Goal: Use online tool/utility: Use online tool/utility

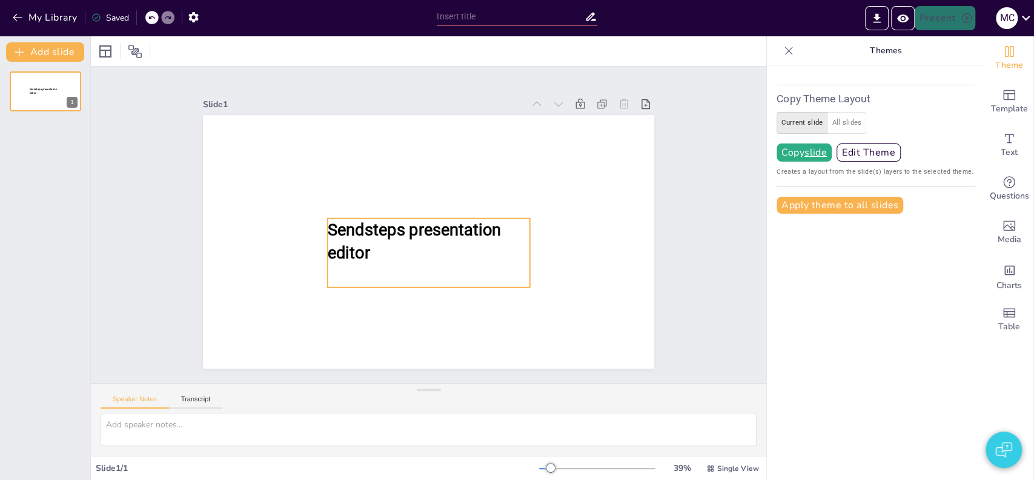
type input "Exploring the Impact of Morehouse University in the HBCU Landscape"
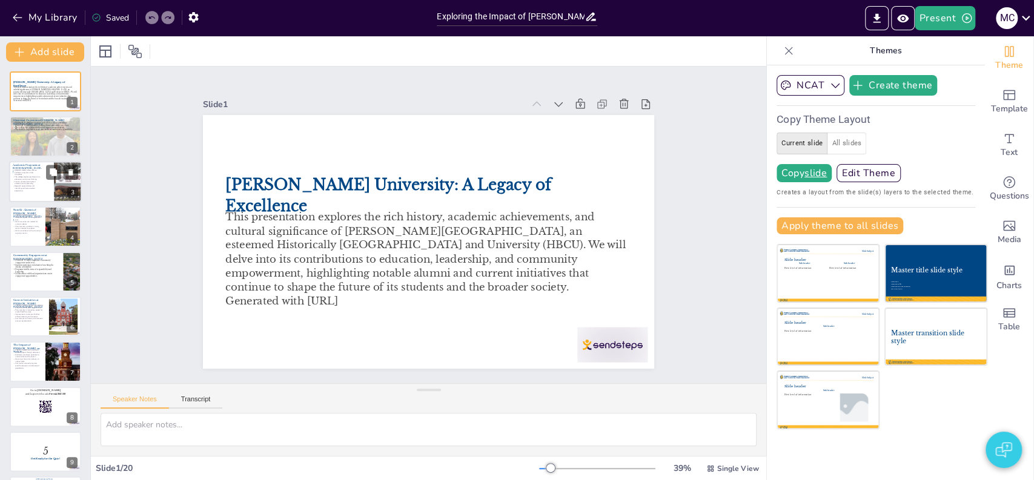
checkbox input "true"
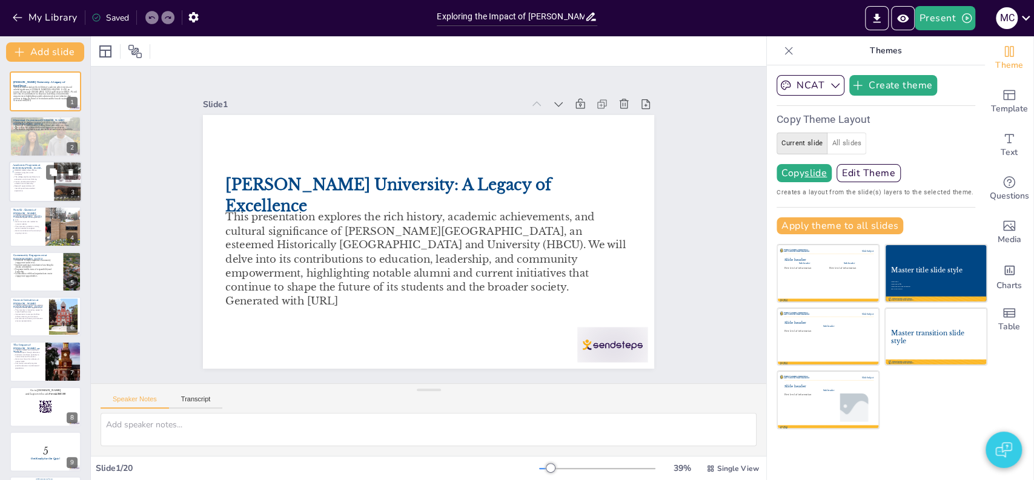
checkbox input "true"
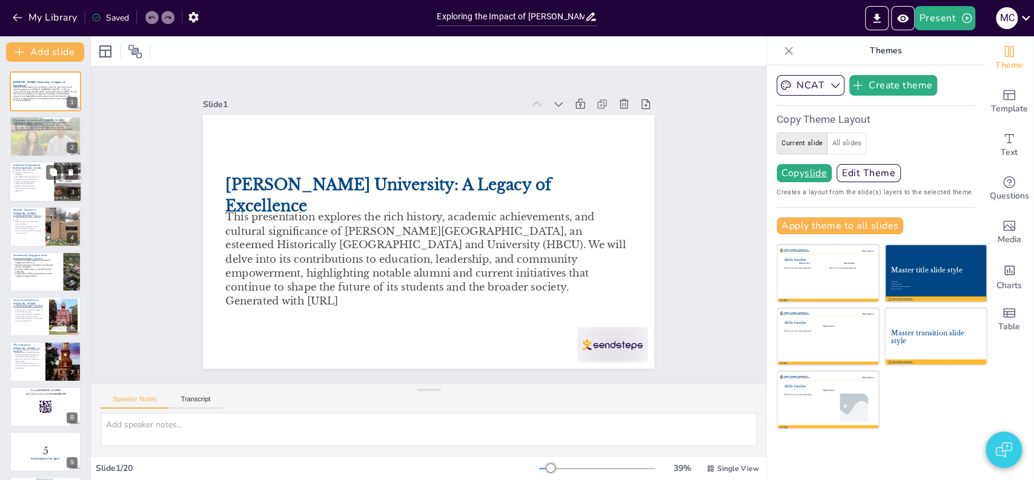
checkbox input "true"
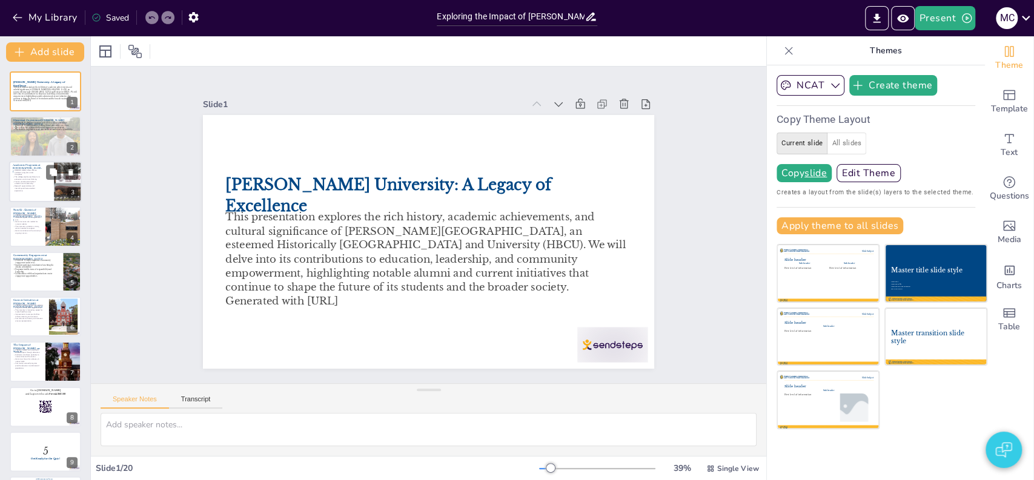
checkbox input "true"
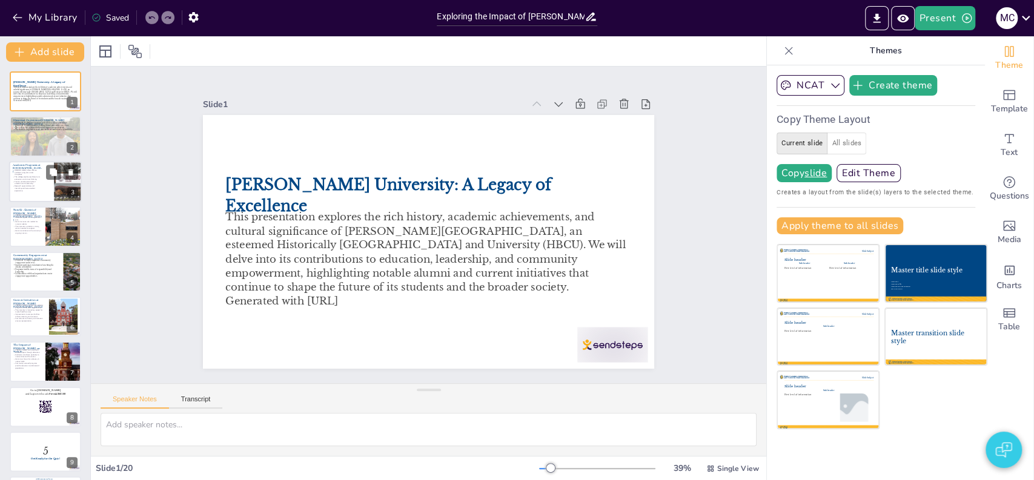
click at [31, 181] on p "Faculty provide personalized attention and mentorship." at bounding box center [27, 183] width 29 height 4
type textarea "The diversity of academic programs at Morehouse University reflects its commitm…"
checkbox input "true"
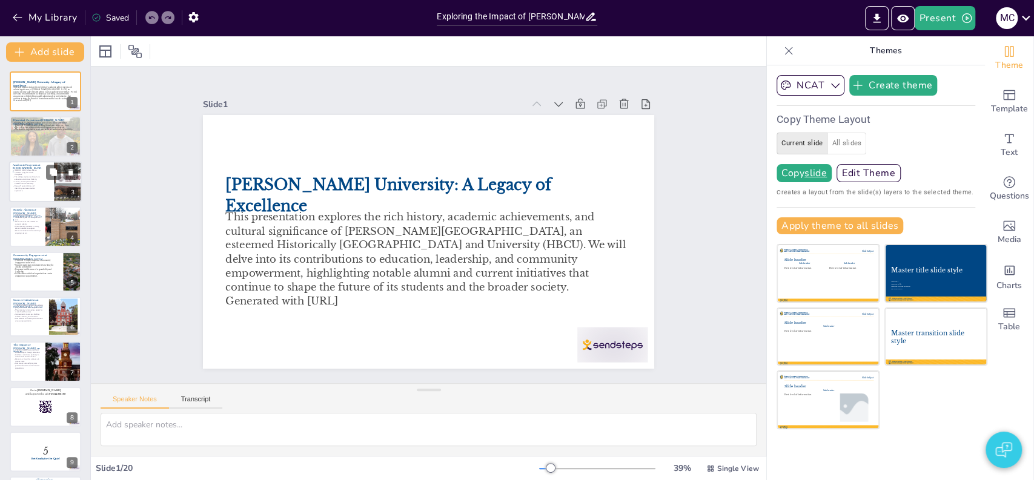
checkbox input "true"
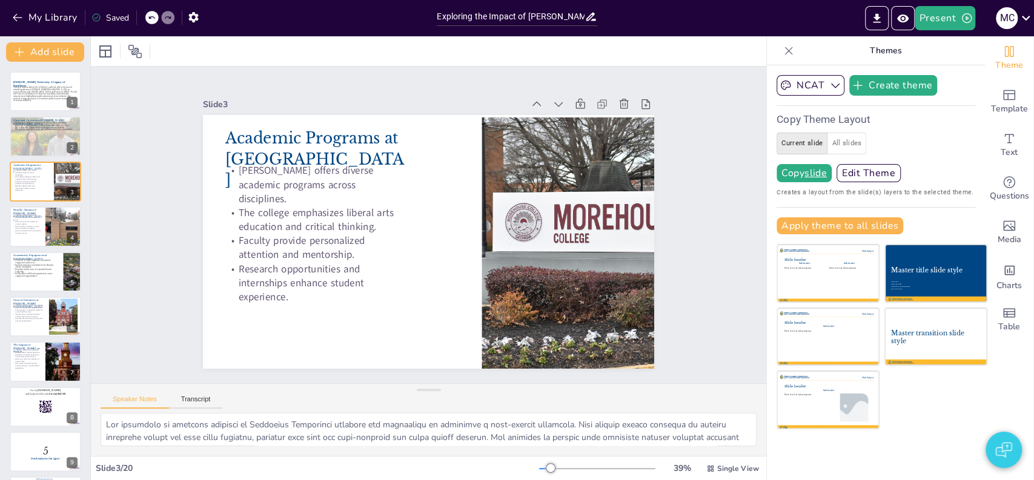
checkbox input "true"
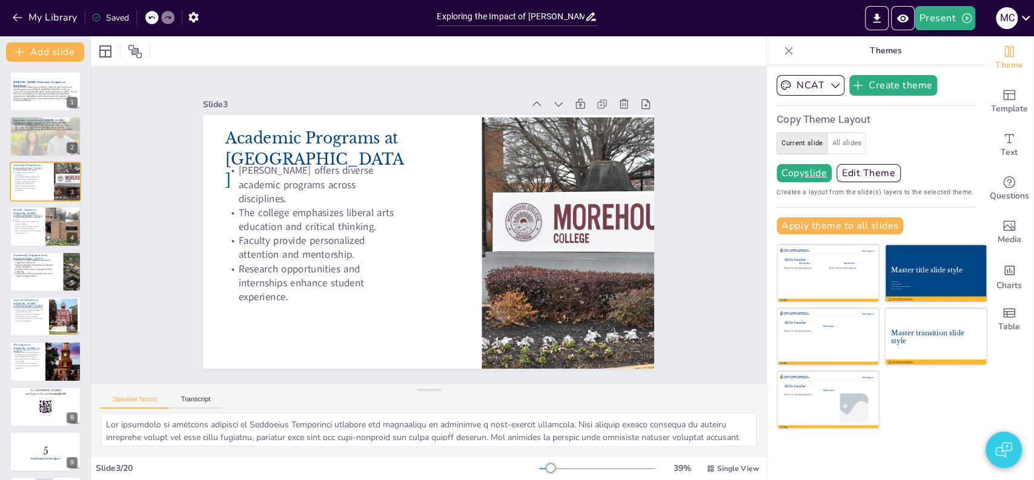
checkbox input "true"
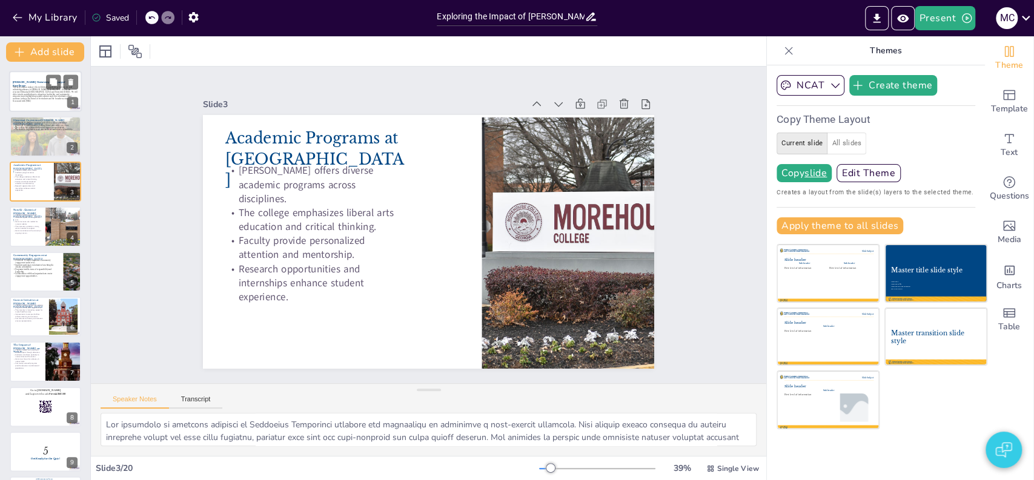
checkbox input "true"
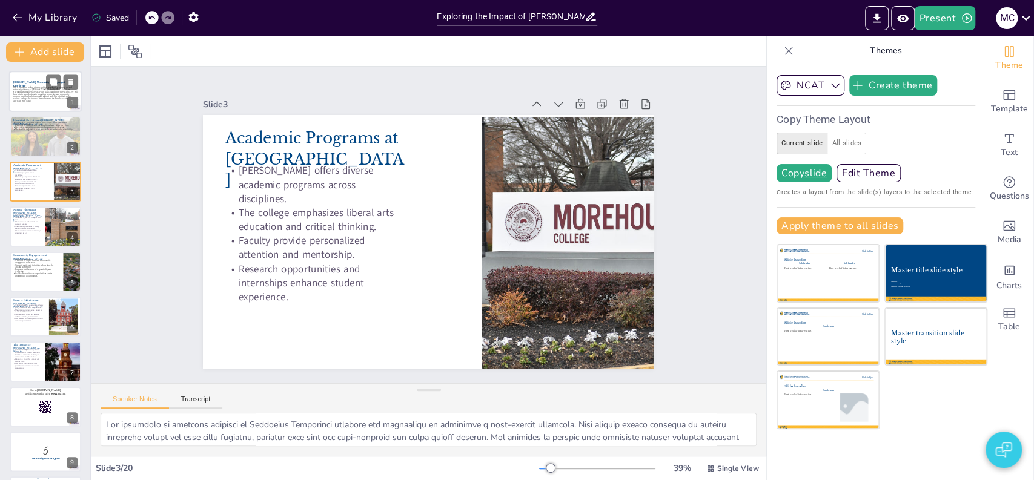
checkbox input "true"
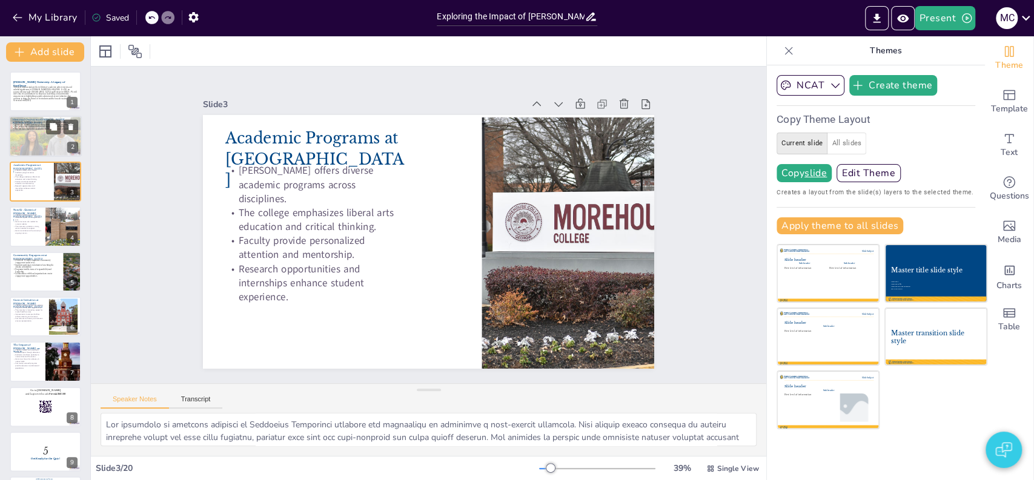
checkbox input "true"
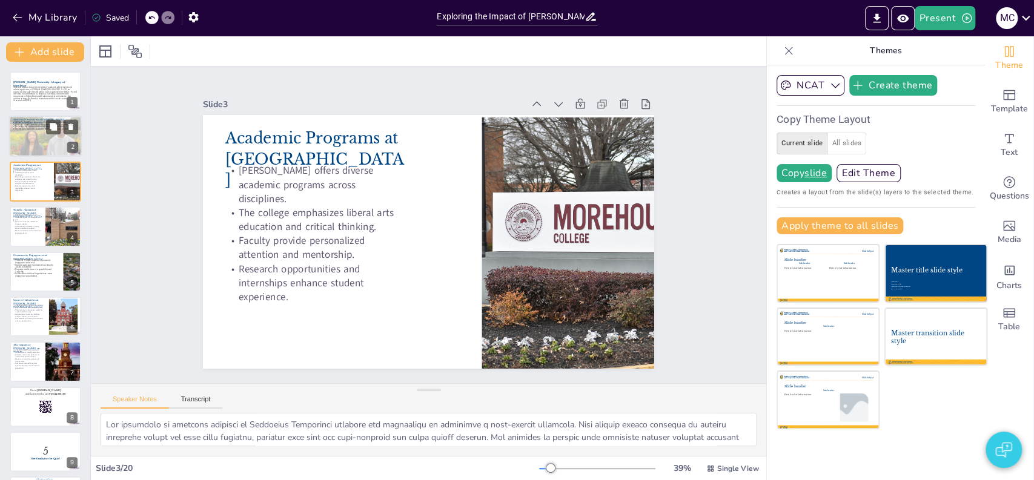
checkbox input "true"
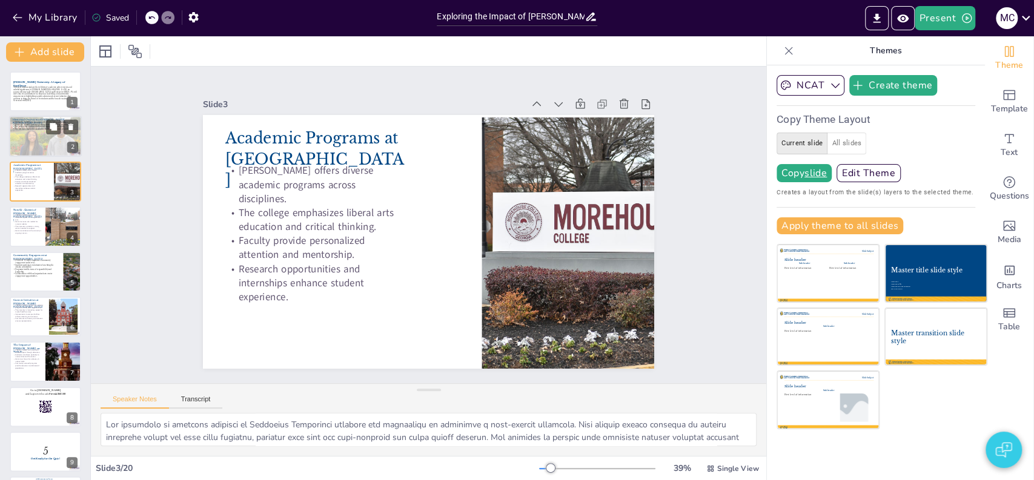
checkbox input "true"
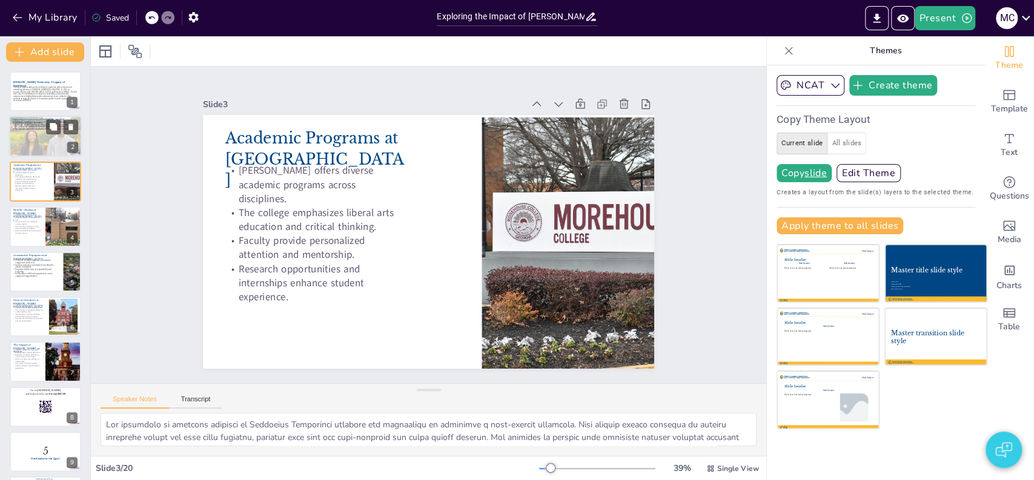
checkbox input "true"
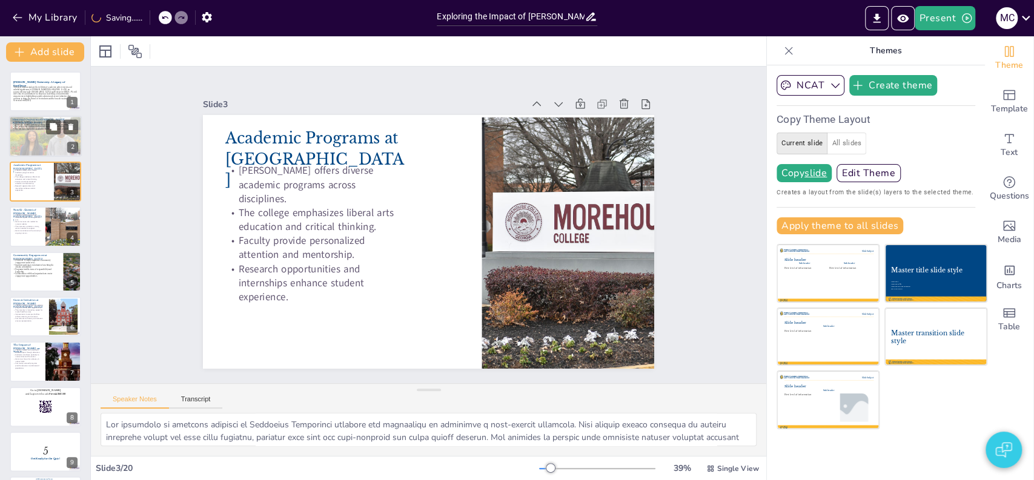
click at [36, 134] on div at bounding box center [45, 136] width 73 height 41
type textarea "The founding of Morehouse University in 1867 marked a significant step towards …"
checkbox input "true"
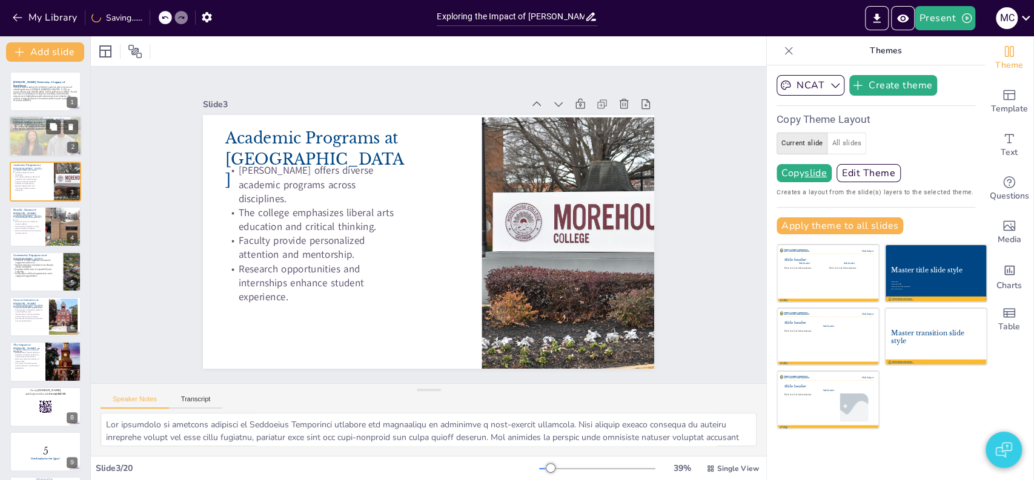
checkbox input "true"
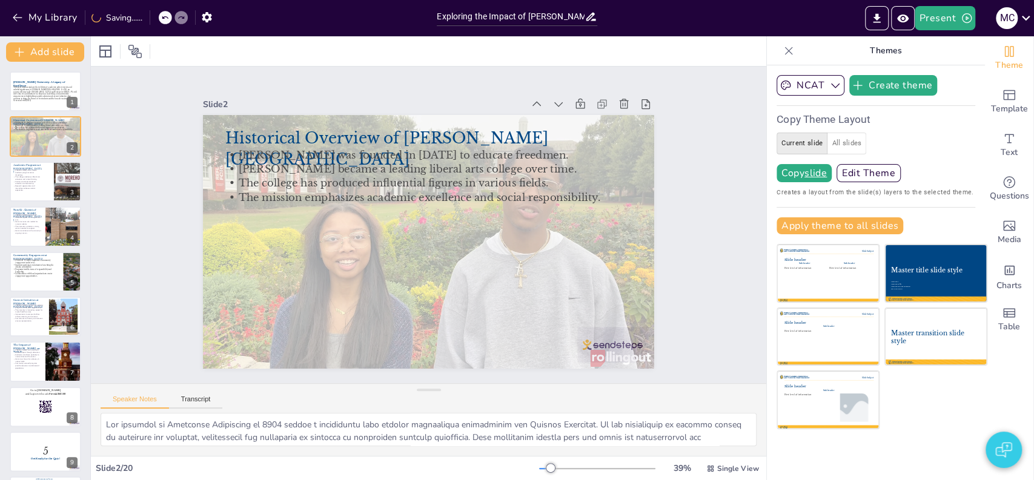
checkbox input "true"
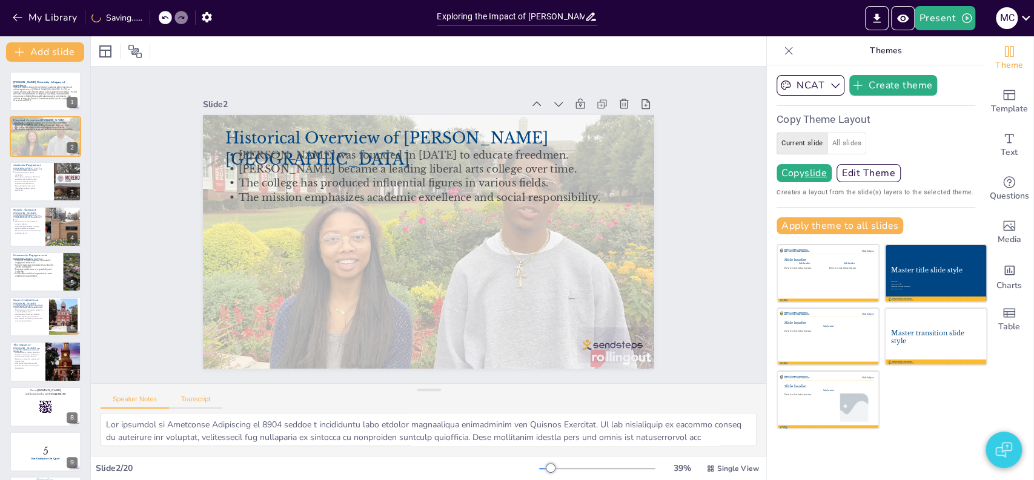
click at [203, 402] on button "Transcript" at bounding box center [196, 402] width 54 height 13
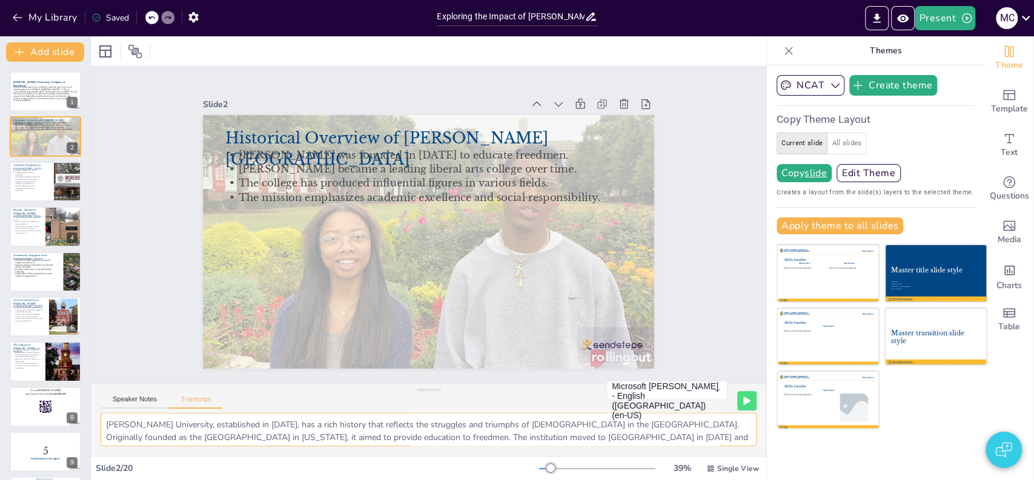
click at [193, 431] on textarea "Morehouse University, established in 1867, has a rich history that reflects the…" at bounding box center [429, 429] width 656 height 33
checkbox input "true"
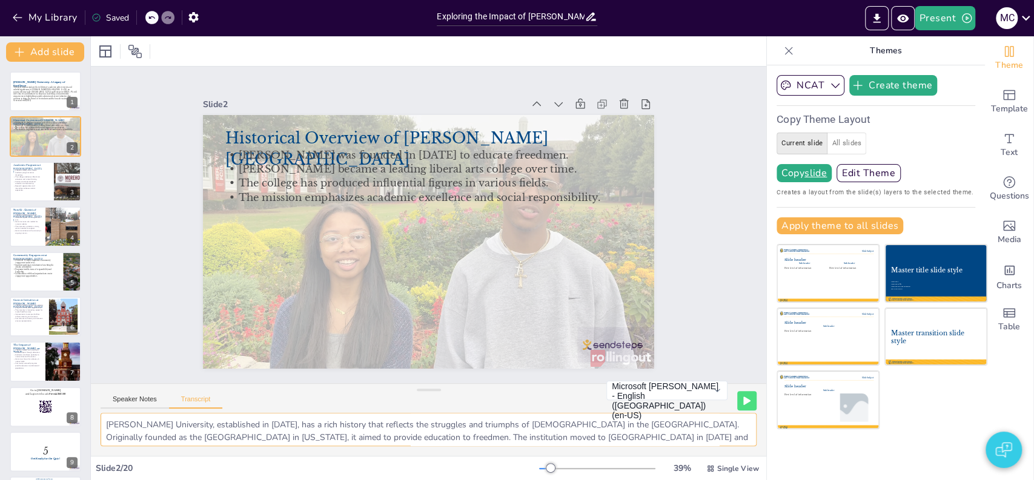
checkbox input "true"
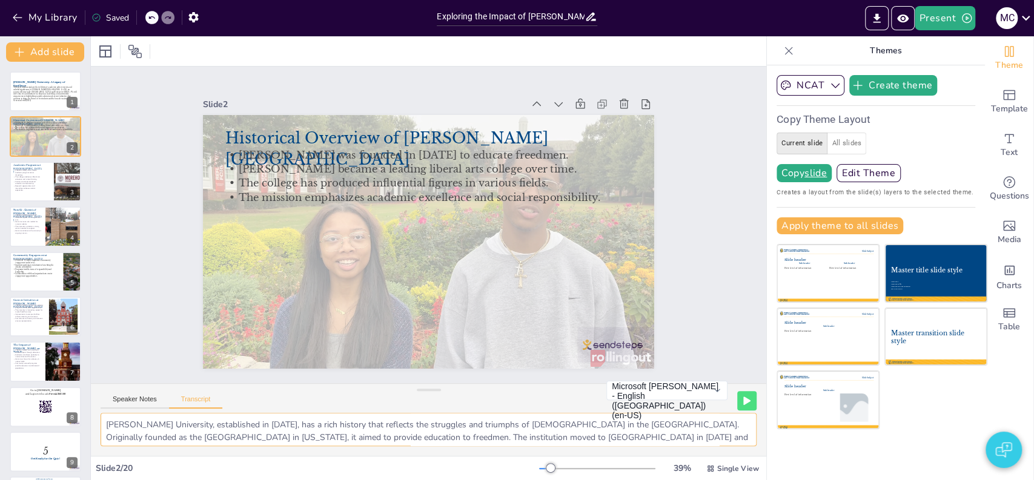
checkbox input "true"
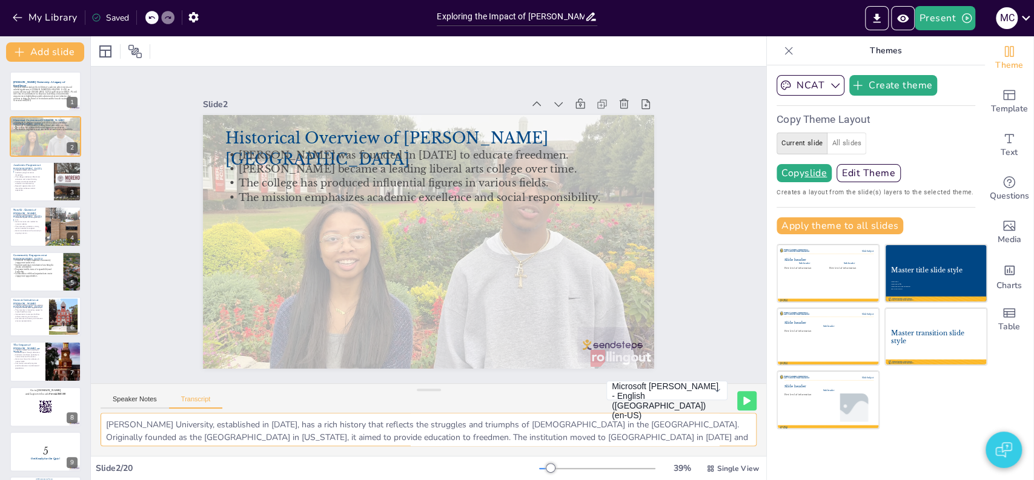
checkbox input "true"
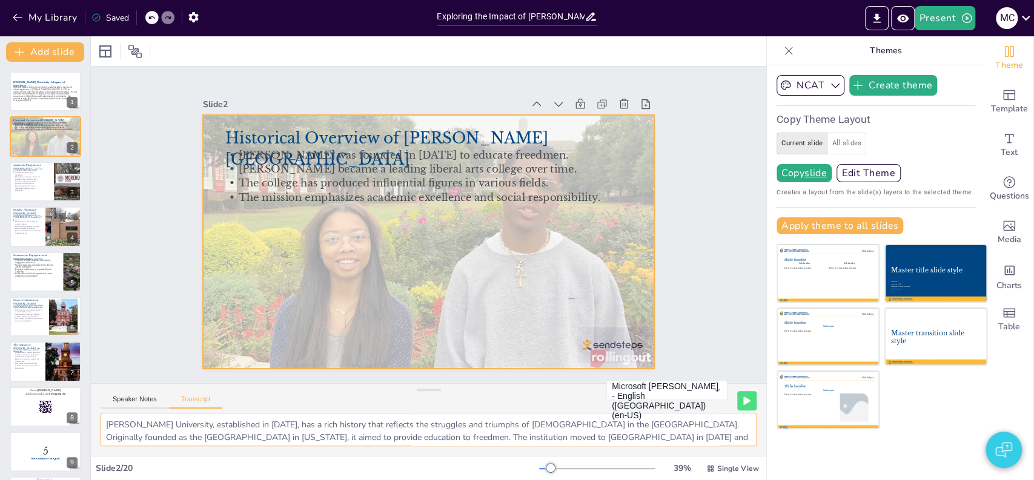
checkbox input "true"
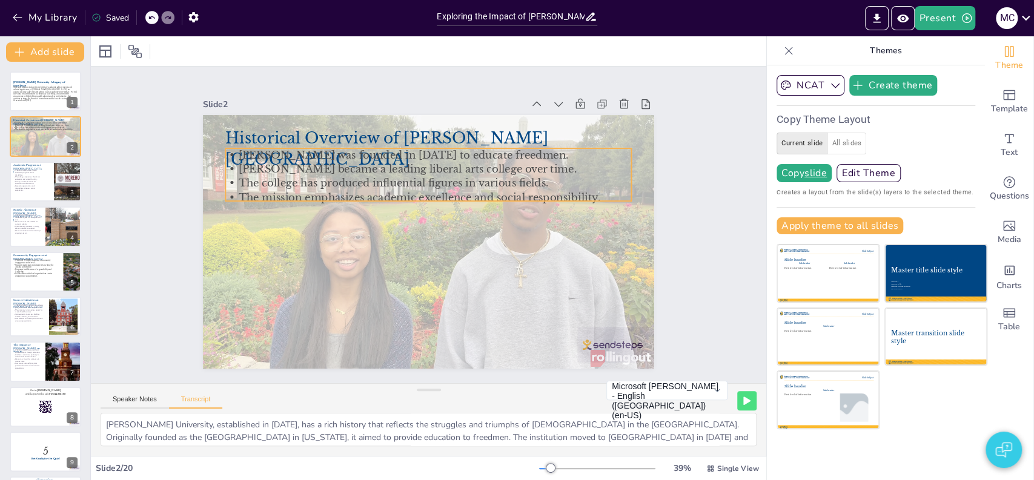
checkbox input "true"
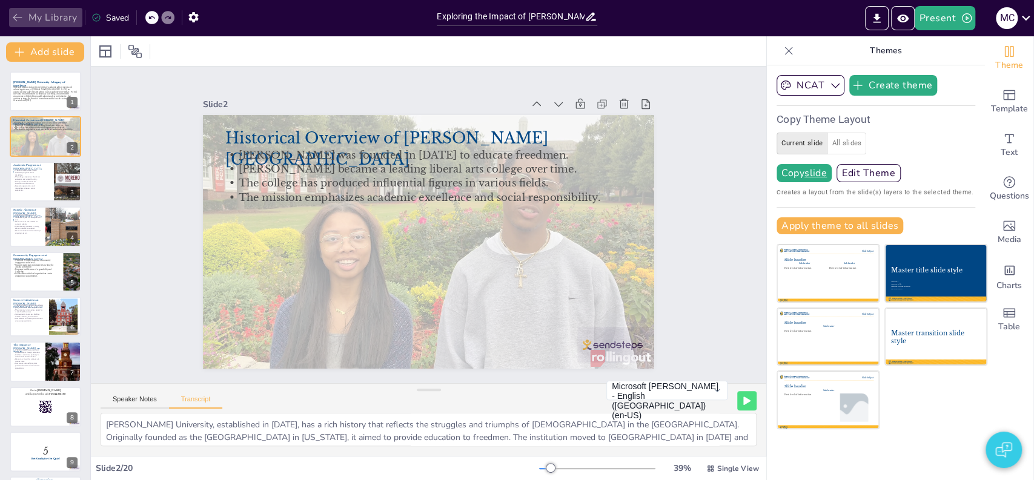
click at [44, 21] on button "My Library" at bounding box center [45, 17] width 73 height 19
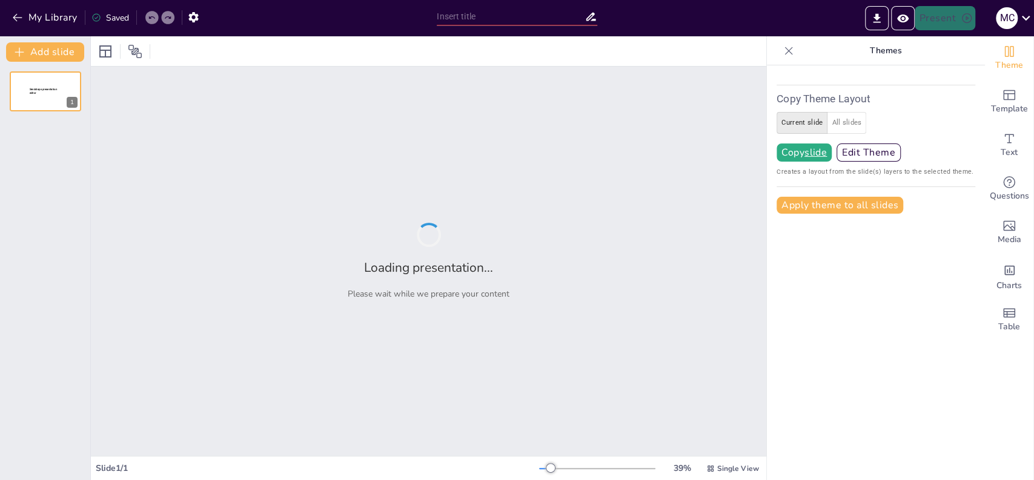
type input "De Rol van de Verenigde Oostindische Compagnie in de Wereldhandel"
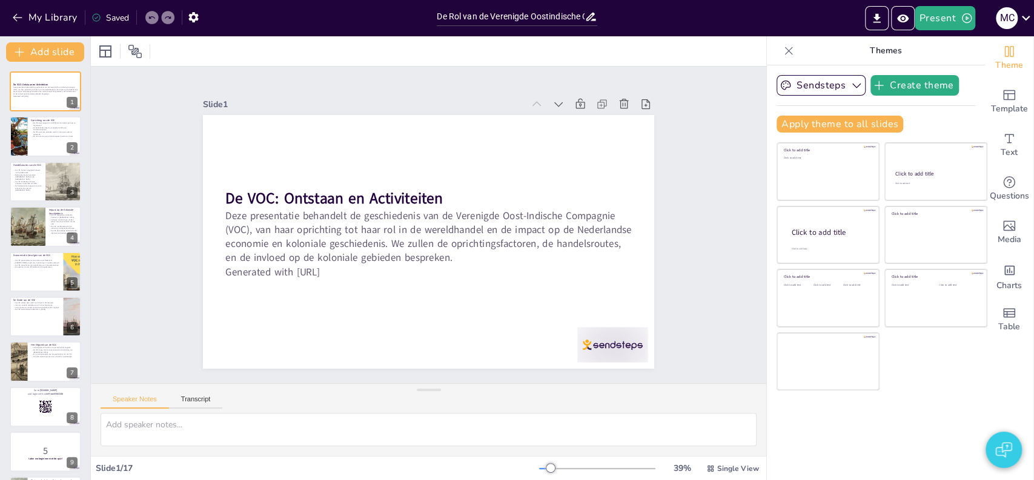
checkbox input "true"
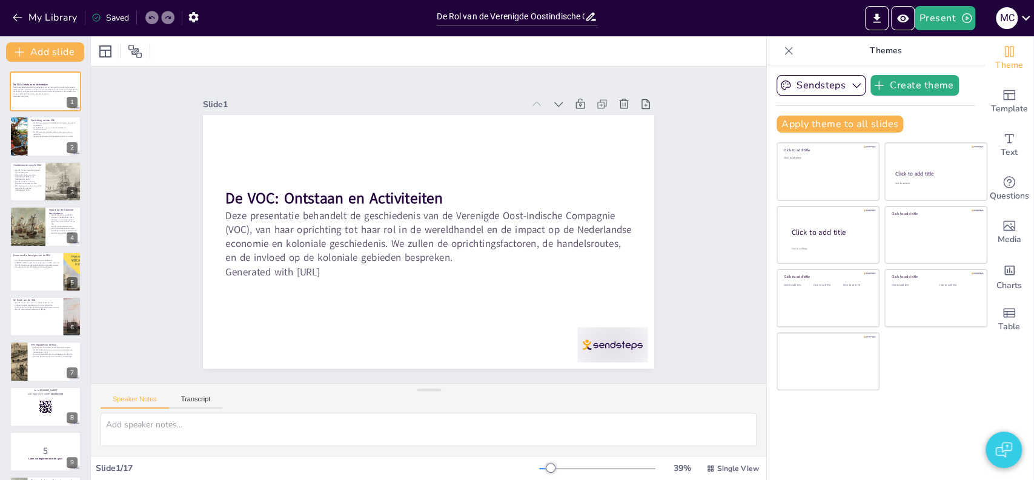
checkbox input "true"
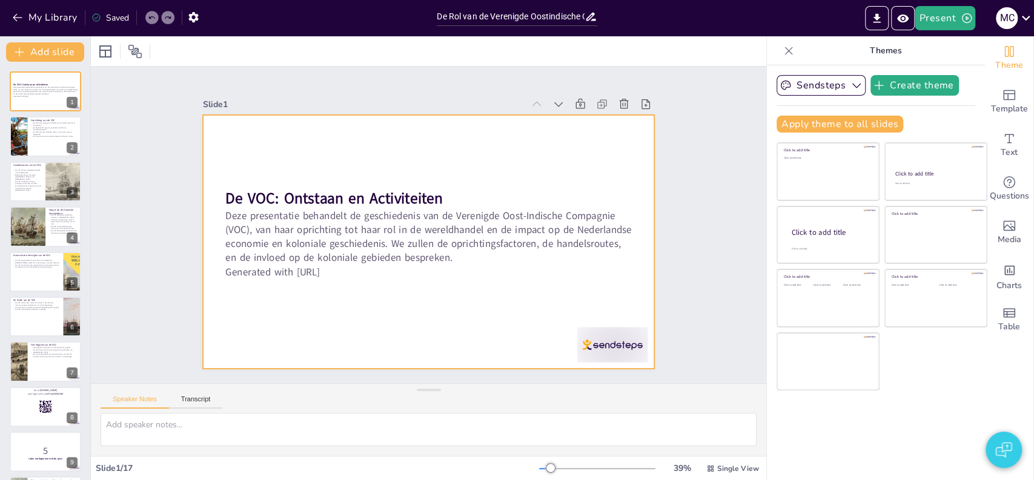
checkbox input "true"
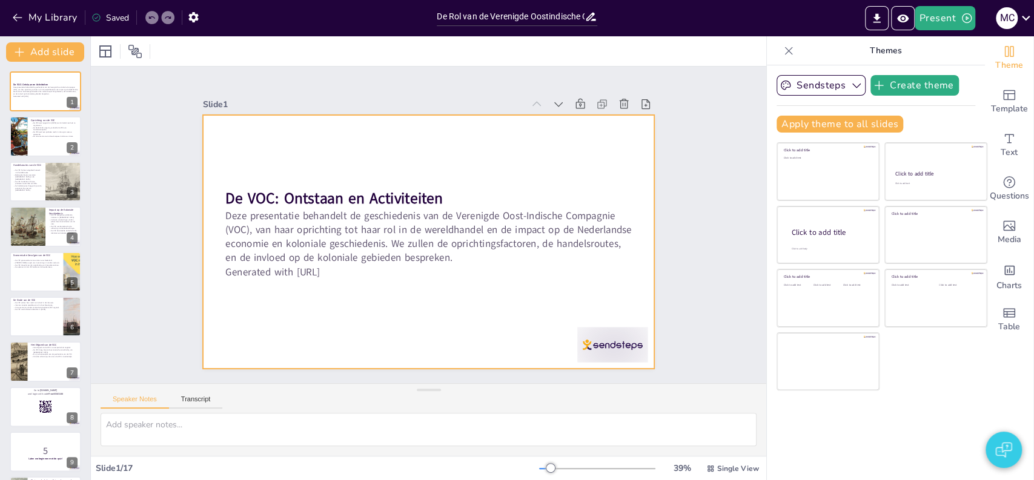
checkbox input "true"
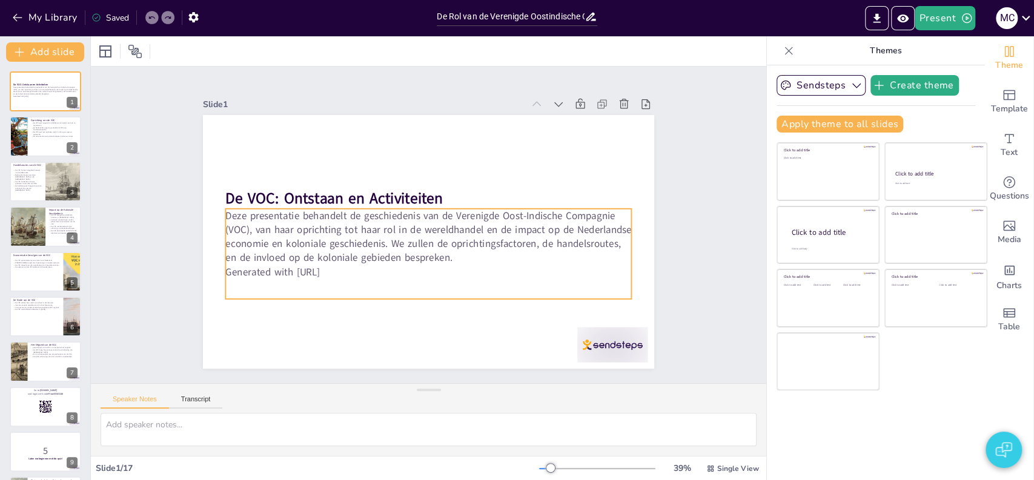
checkbox input "true"
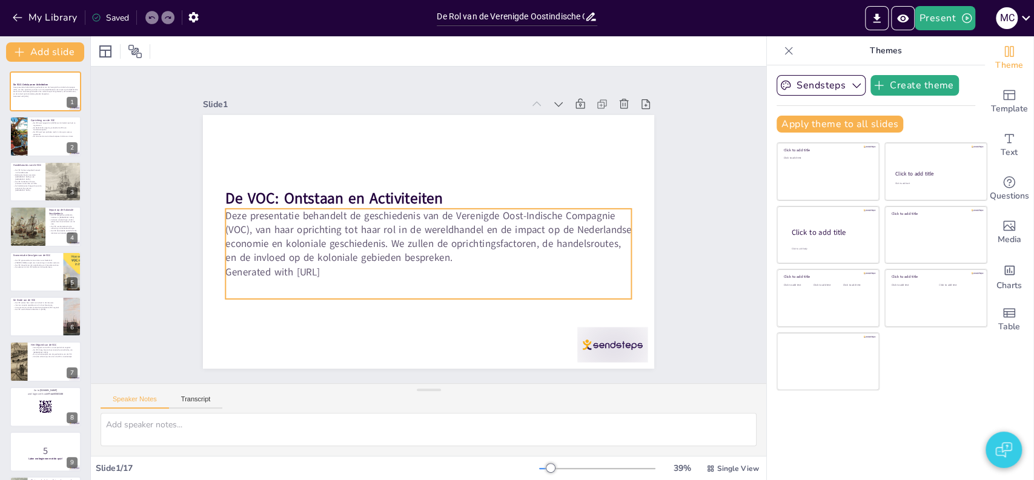
checkbox input "true"
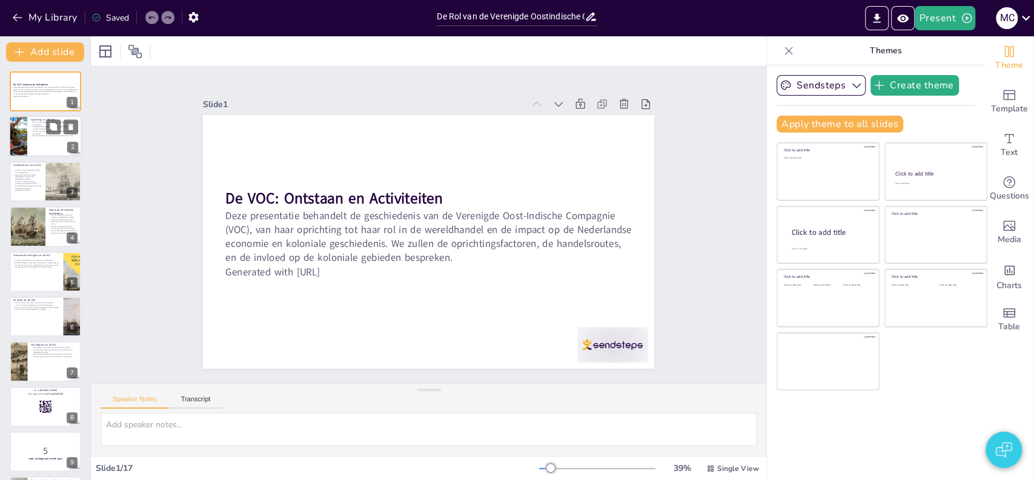
checkbox input "true"
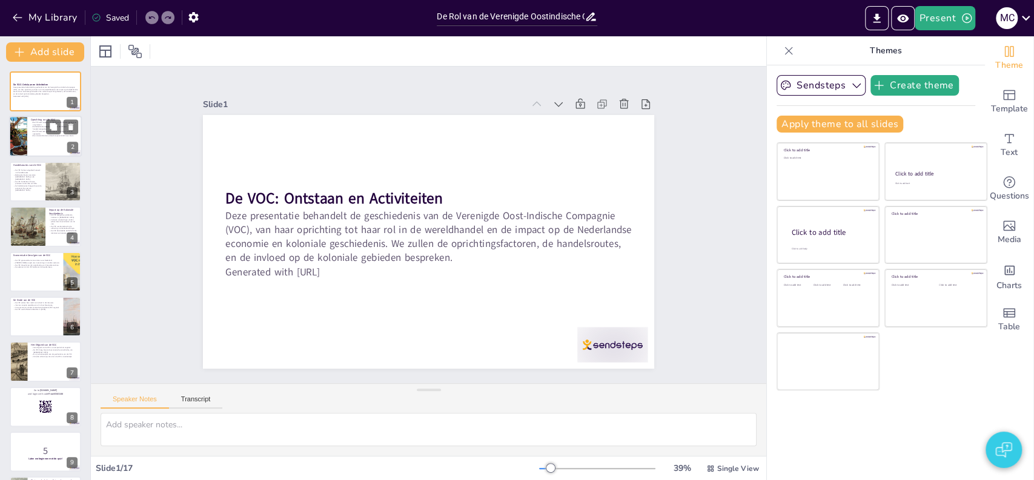
checkbox input "true"
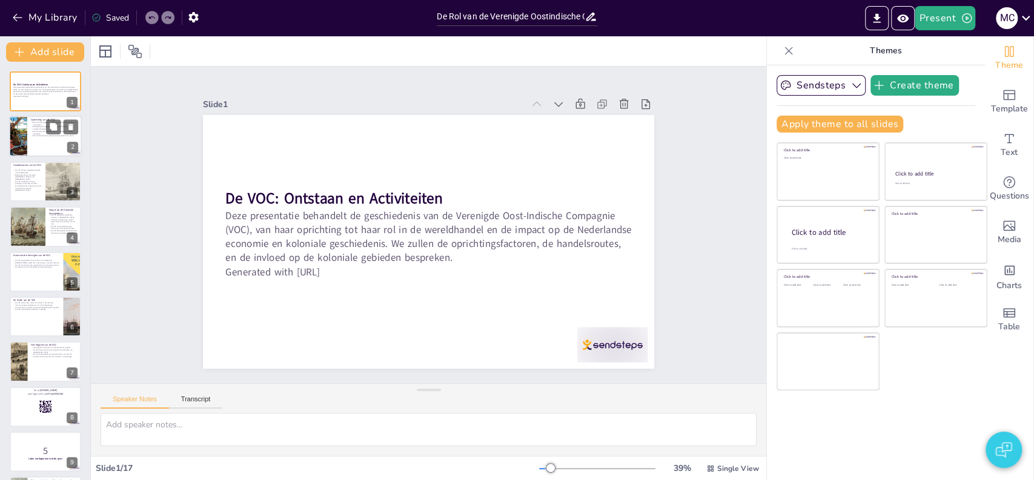
checkbox input "true"
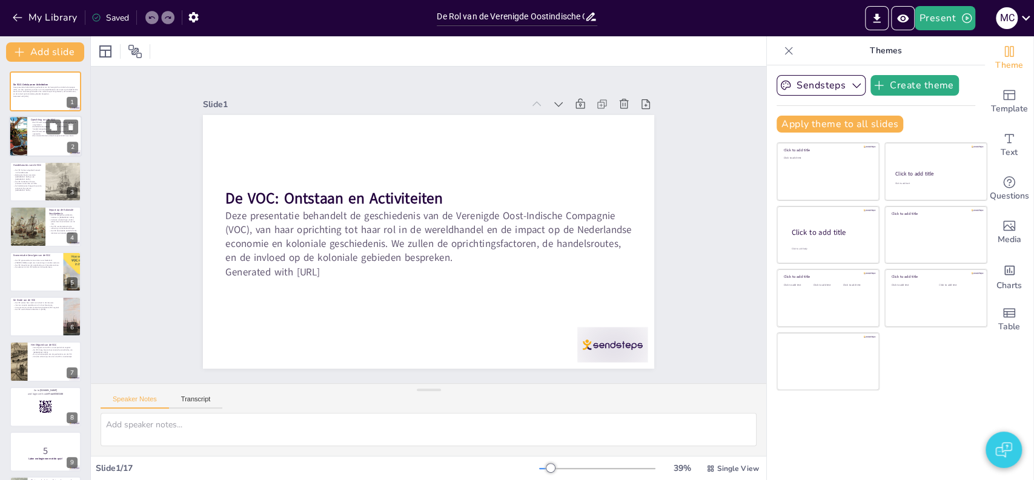
click at [42, 133] on p "De VOC werd een politieke macht in de regio's waar ze opereerde." at bounding box center [54, 133] width 47 height 4
type textarea "Lo ipsumdolor sit am CON ad 5145 eli sed doeiusmo temp in ut Laboreetdol magnaa…"
checkbox input "true"
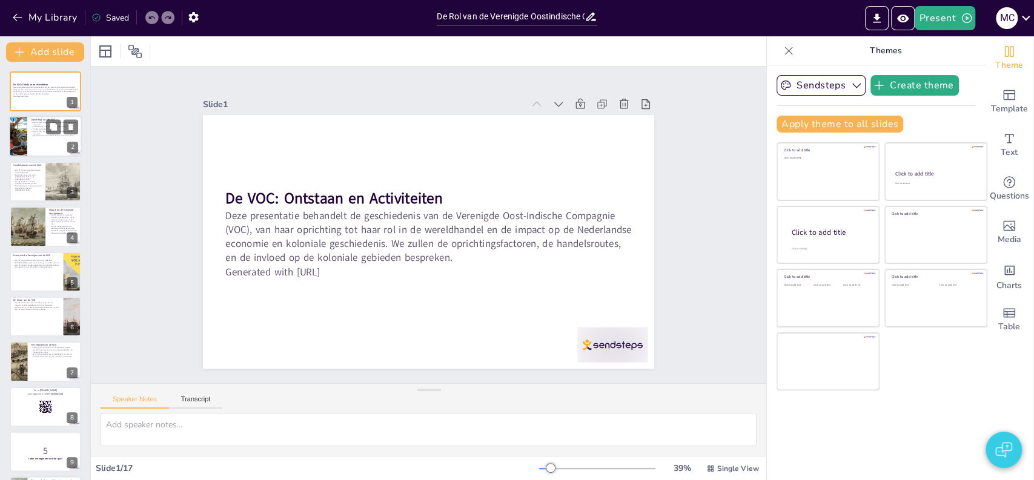
checkbox input "true"
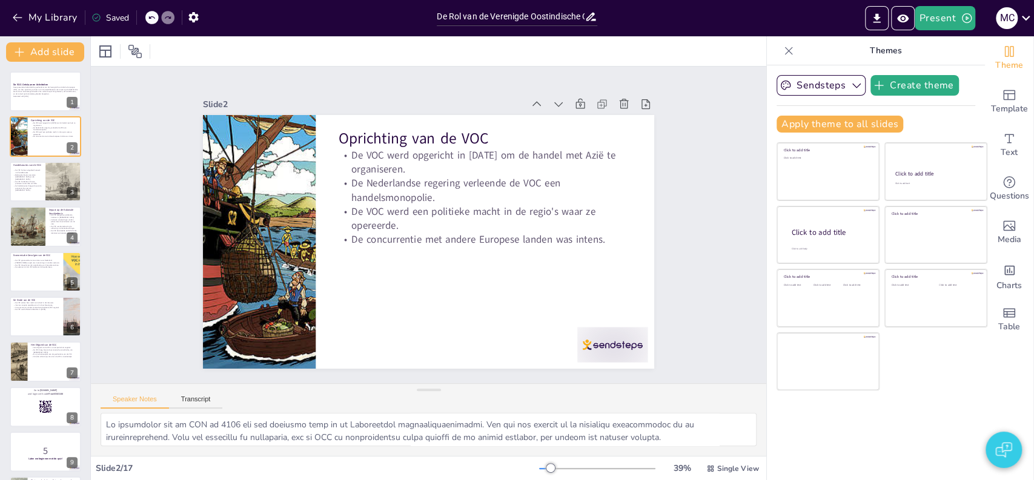
checkbox input "true"
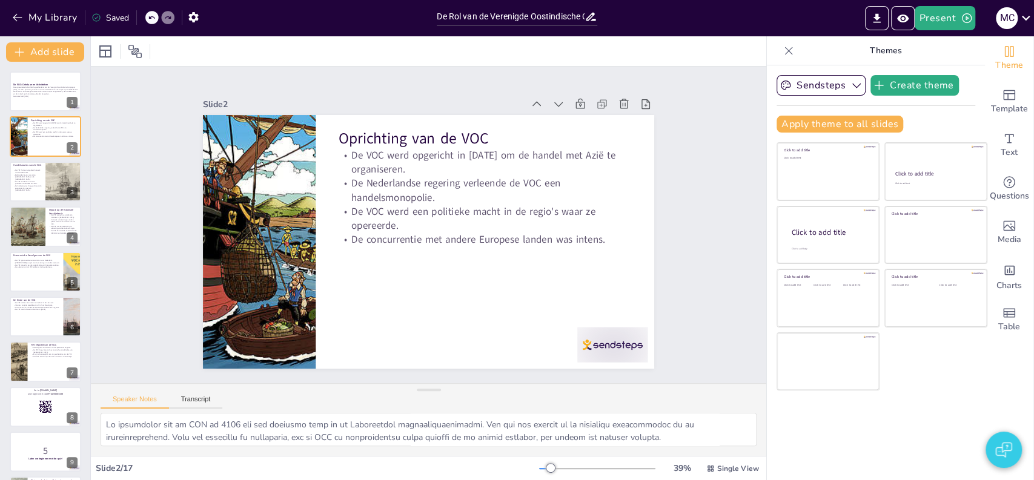
checkbox input "true"
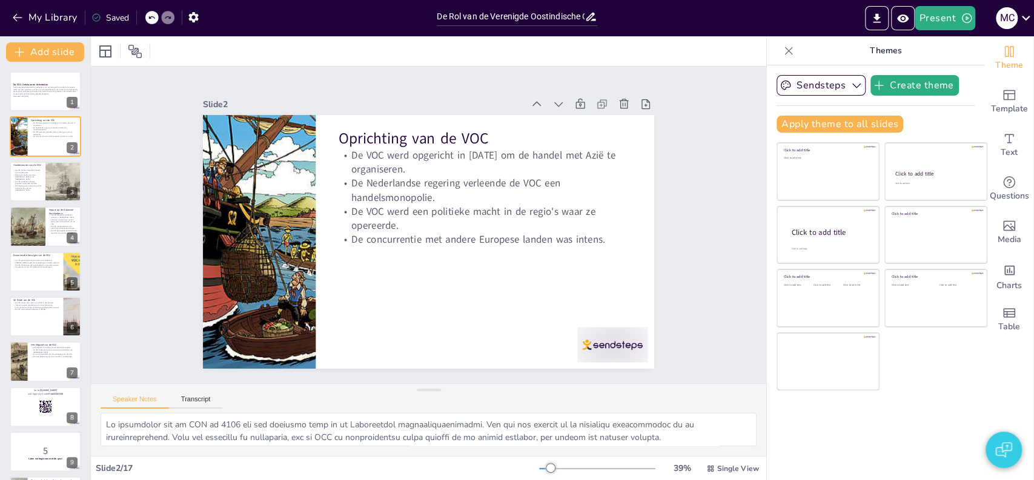
checkbox input "true"
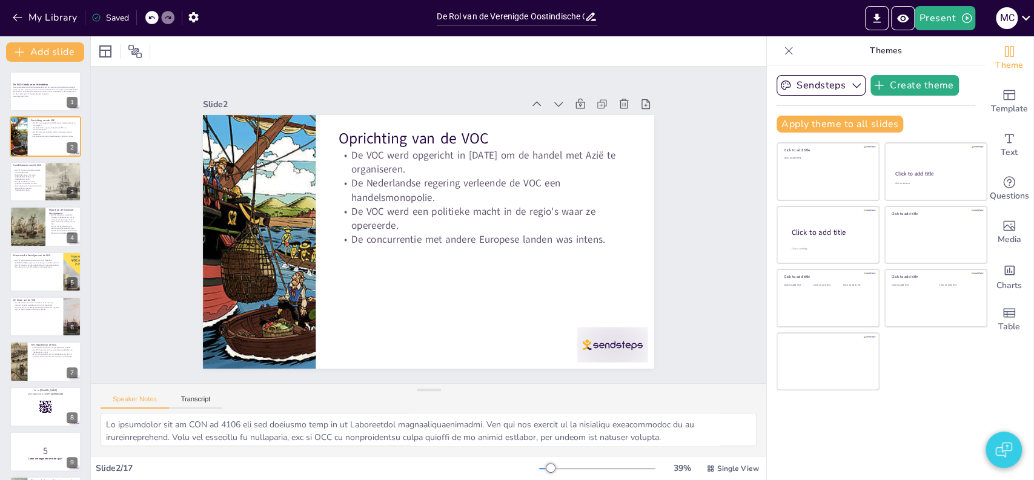
checkbox input "true"
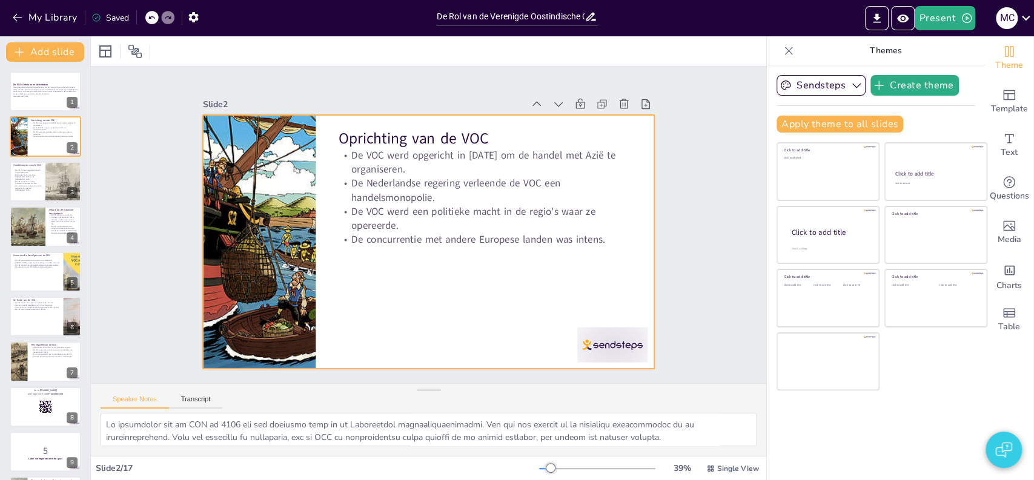
checkbox input "true"
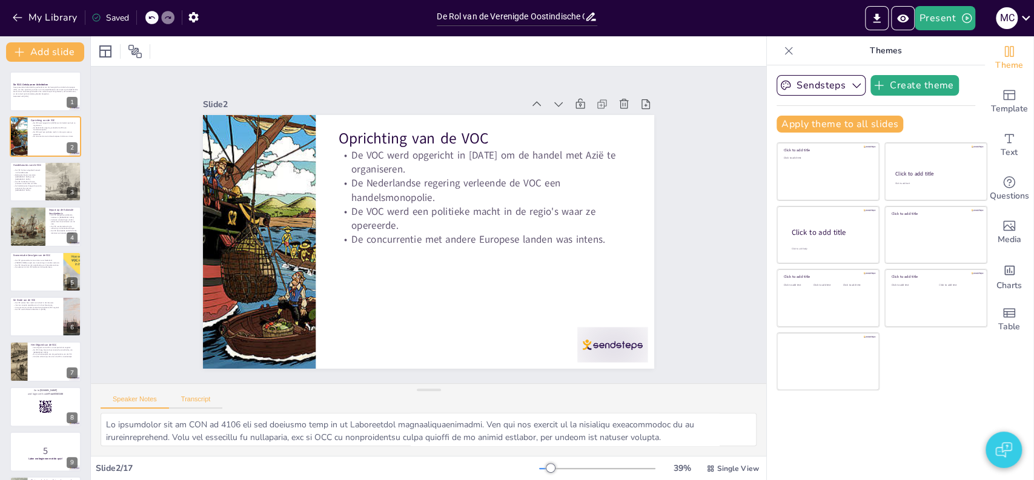
click at [198, 397] on button "Transcript" at bounding box center [196, 402] width 54 height 13
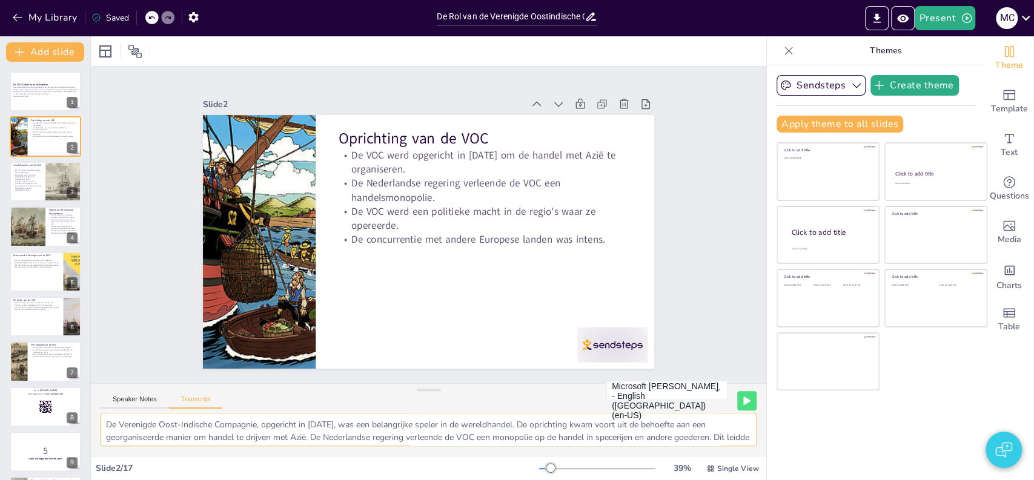
click at [228, 426] on textarea "De Verenigde Oost-Indische Compagnie, opgericht in [DATE], was een belangrijke …" at bounding box center [429, 429] width 656 height 33
checkbox input "true"
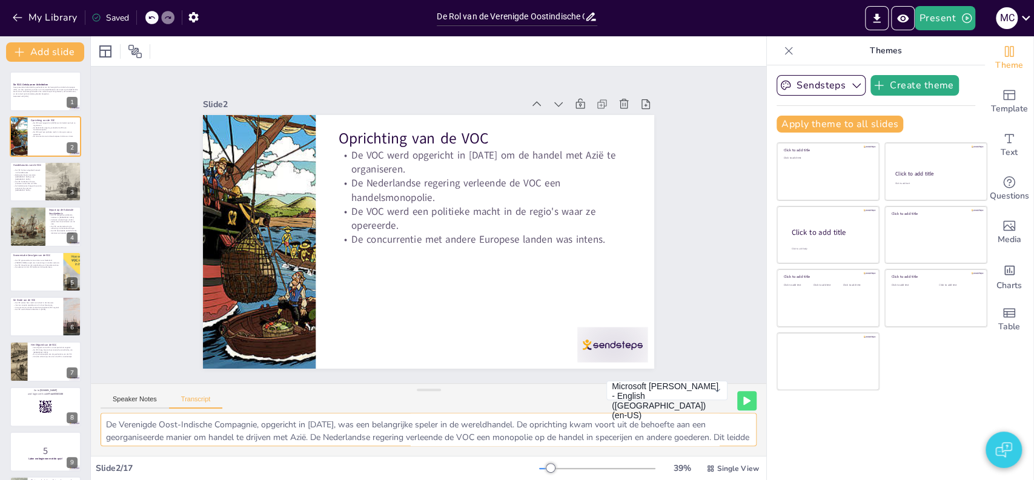
checkbox input "true"
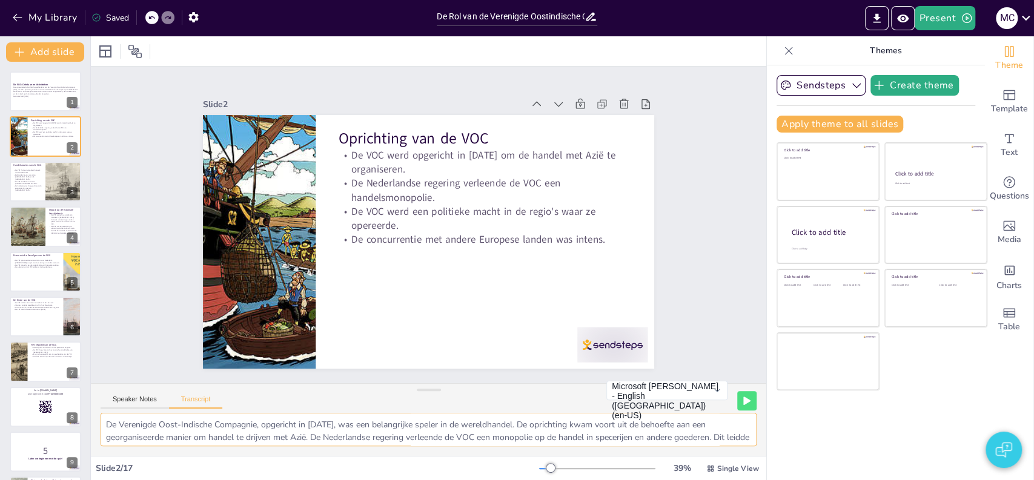
checkbox input "true"
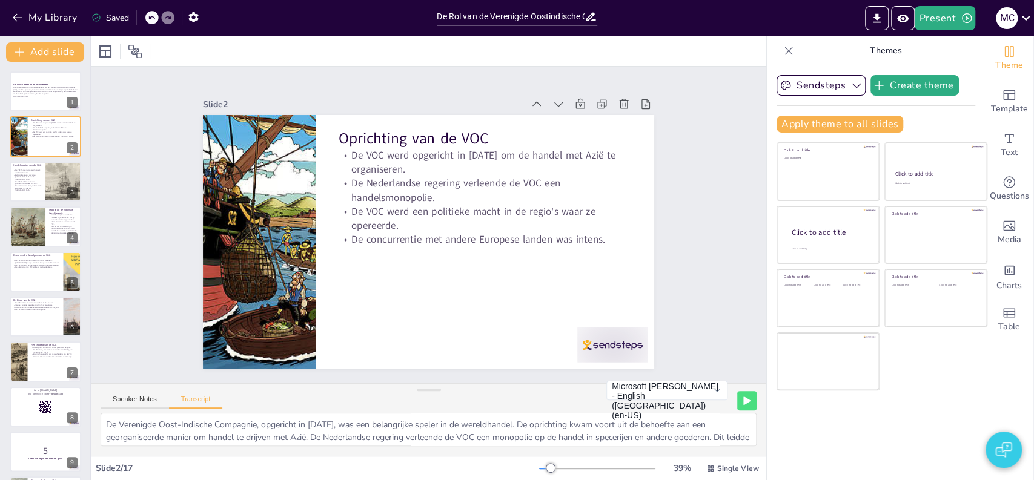
checkbox input "true"
